Goal: Task Accomplishment & Management: Manage account settings

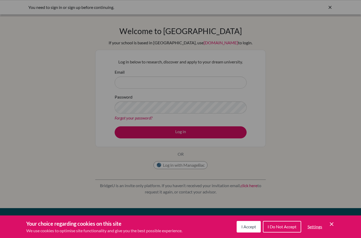
click at [327, 7] on div "Cookie Preferences" at bounding box center [180, 119] width 361 height 238
click at [288, 138] on div "Cookie Preferences" at bounding box center [180, 119] width 361 height 238
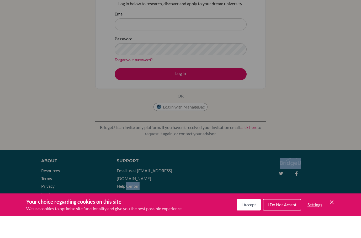
scroll to position [41, 0]
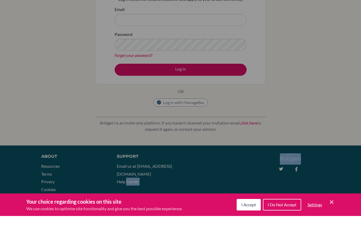
click at [255, 146] on div "Cookie Preferences" at bounding box center [180, 119] width 361 height 238
click at [286, 221] on button "I Do Not Accept" at bounding box center [282, 227] width 38 height 12
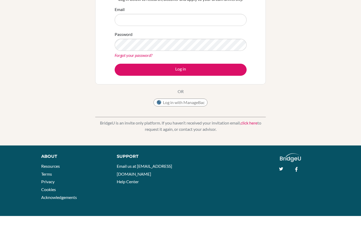
scroll to position [0, 0]
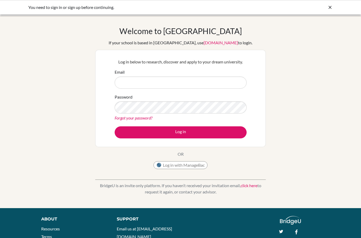
click at [330, 5] on icon at bounding box center [329, 7] width 5 height 5
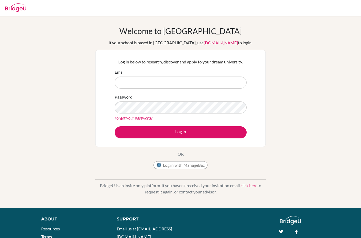
click at [15, 13] on div at bounding box center [15, 7] width 21 height 16
click at [158, 79] on input "Email" at bounding box center [181, 83] width 132 height 12
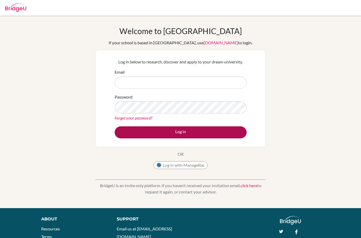
type input "[EMAIL_ADDRESS][DOMAIN_NAME]"
click at [211, 132] on button "Log in" at bounding box center [181, 132] width 132 height 12
